Goal: Transaction & Acquisition: Register for event/course

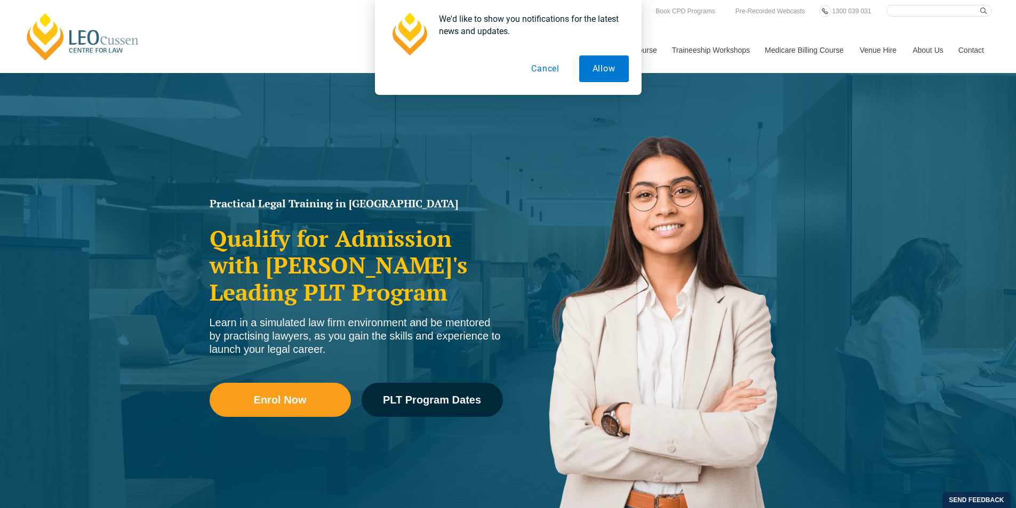
click at [602, 76] on button "Allow" at bounding box center [604, 68] width 50 height 27
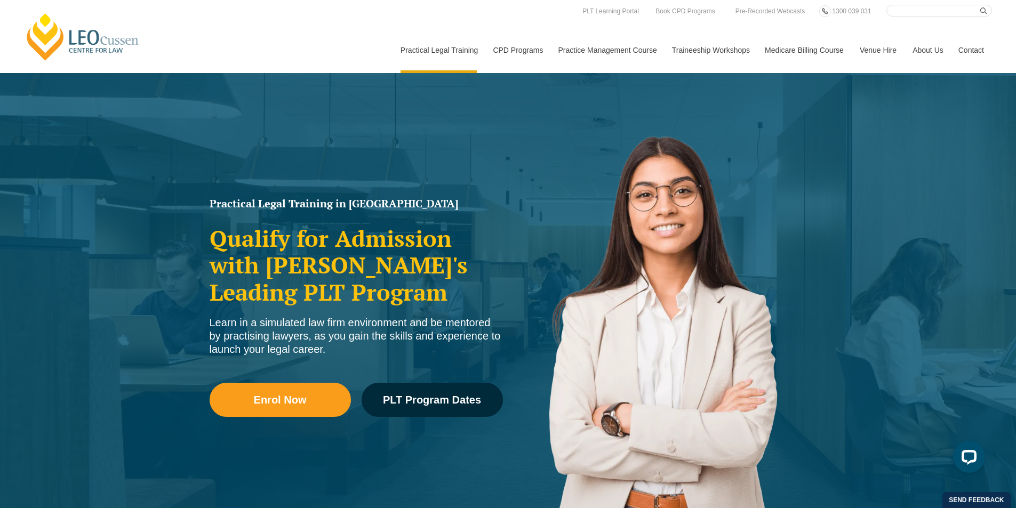
click at [0, 0] on link "Book CPD Programs" at bounding box center [0, 0] width 0 height 0
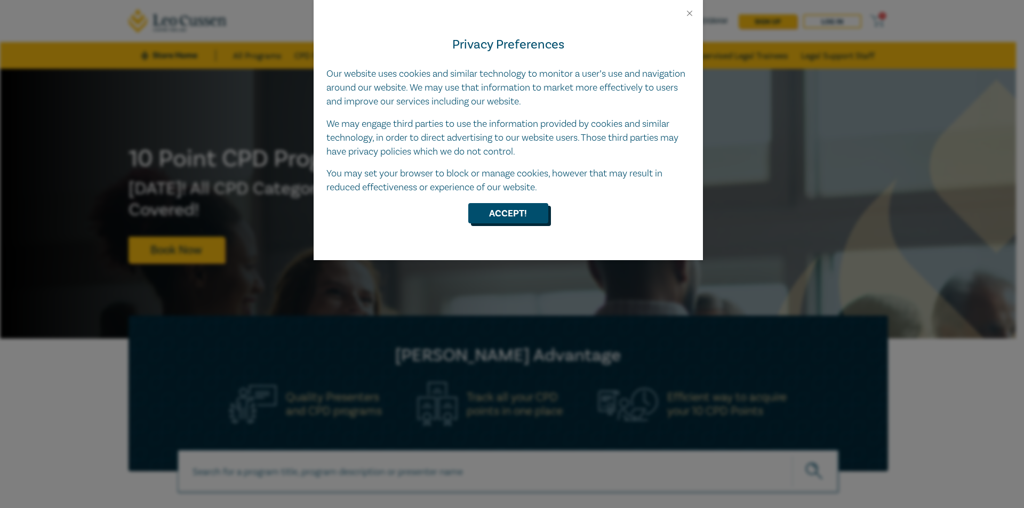
click at [523, 216] on button "Accept!" at bounding box center [508, 213] width 80 height 20
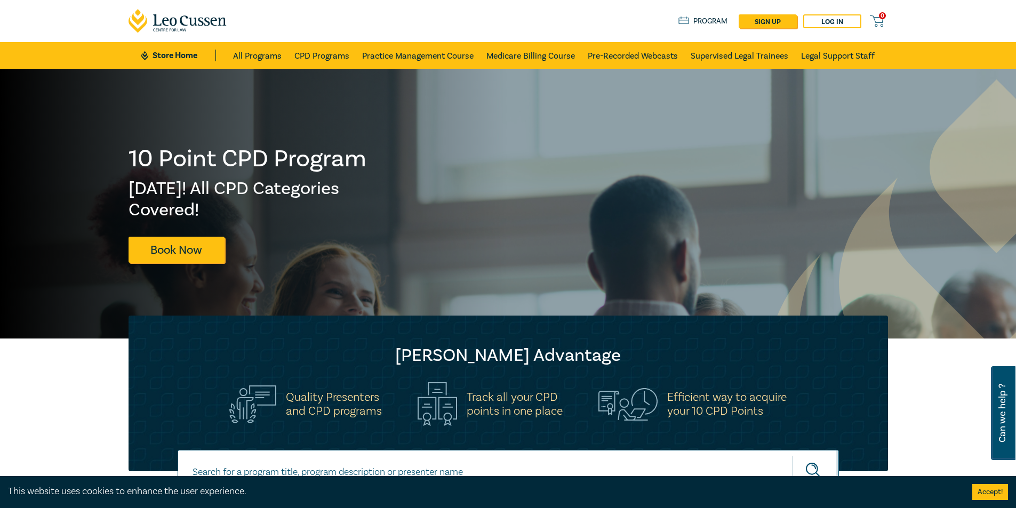
click at [327, 58] on link "CPD Programs" at bounding box center [321, 55] width 55 height 27
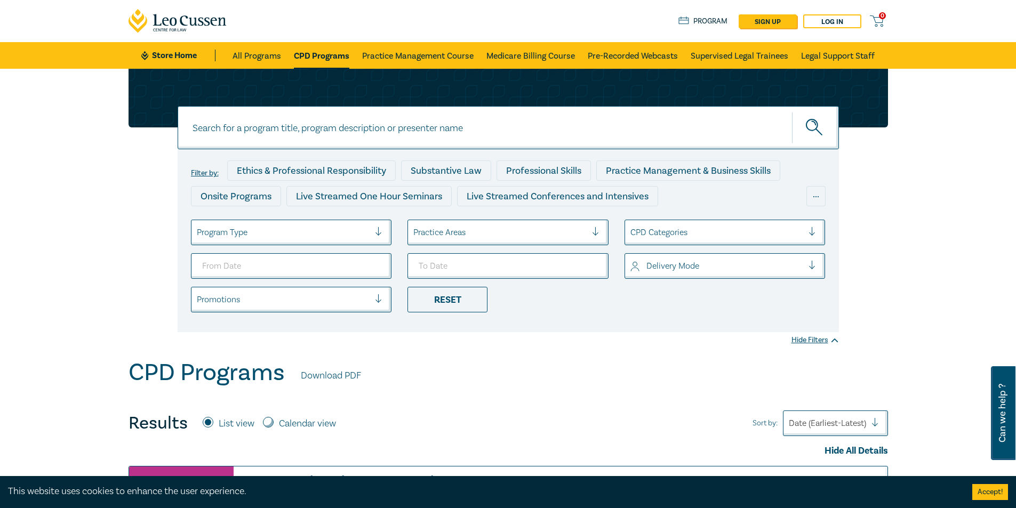
click at [452, 167] on div "Substantive Law" at bounding box center [446, 171] width 90 height 20
click at [471, 230] on div at bounding box center [499, 233] width 173 height 14
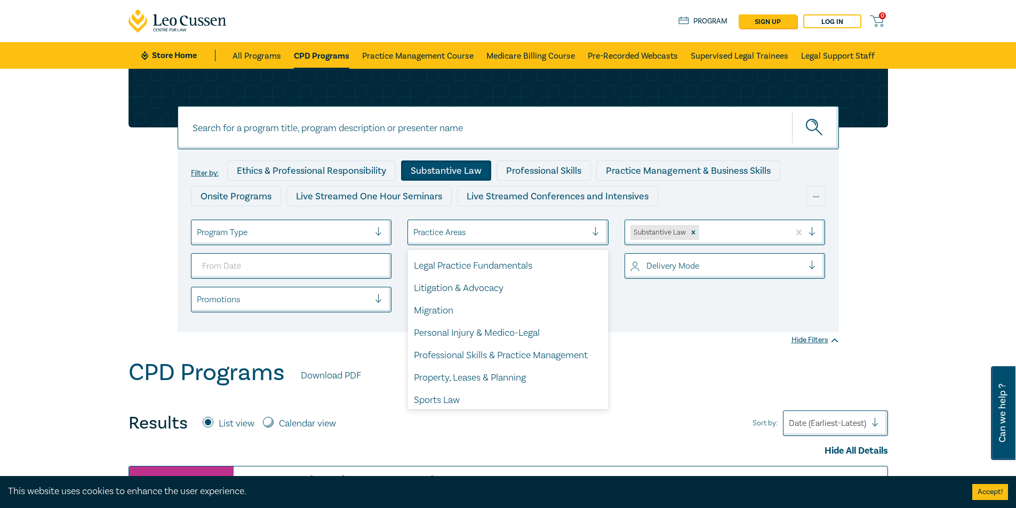
scroll to position [294, 0]
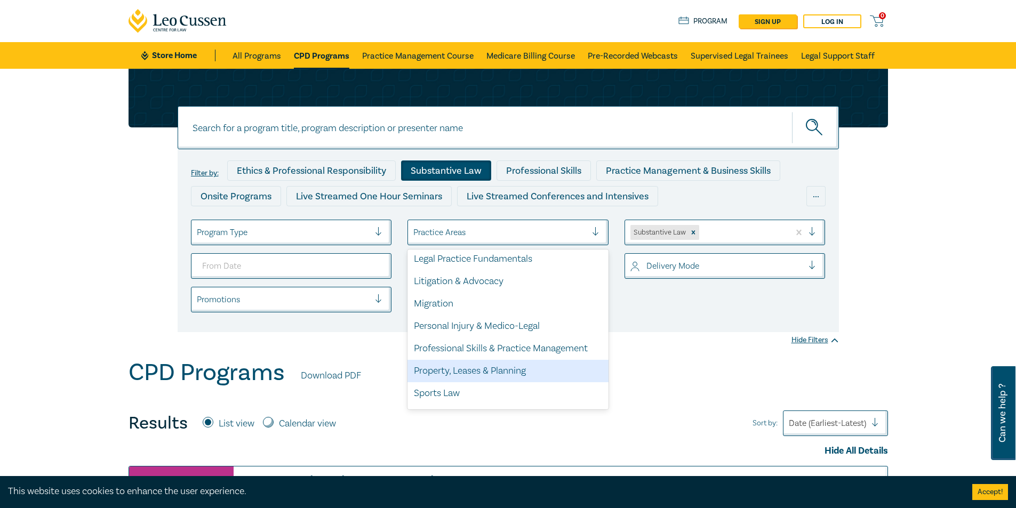
click at [468, 365] on div "Property, Leases & Planning" at bounding box center [507, 371] width 201 height 22
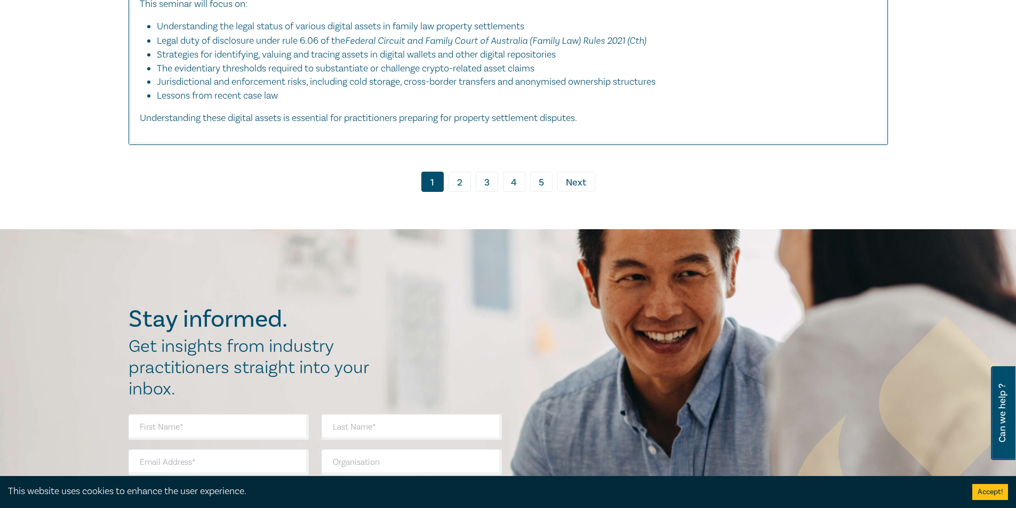
scroll to position [4434, 0]
